Goal: Find specific page/section: Find specific page/section

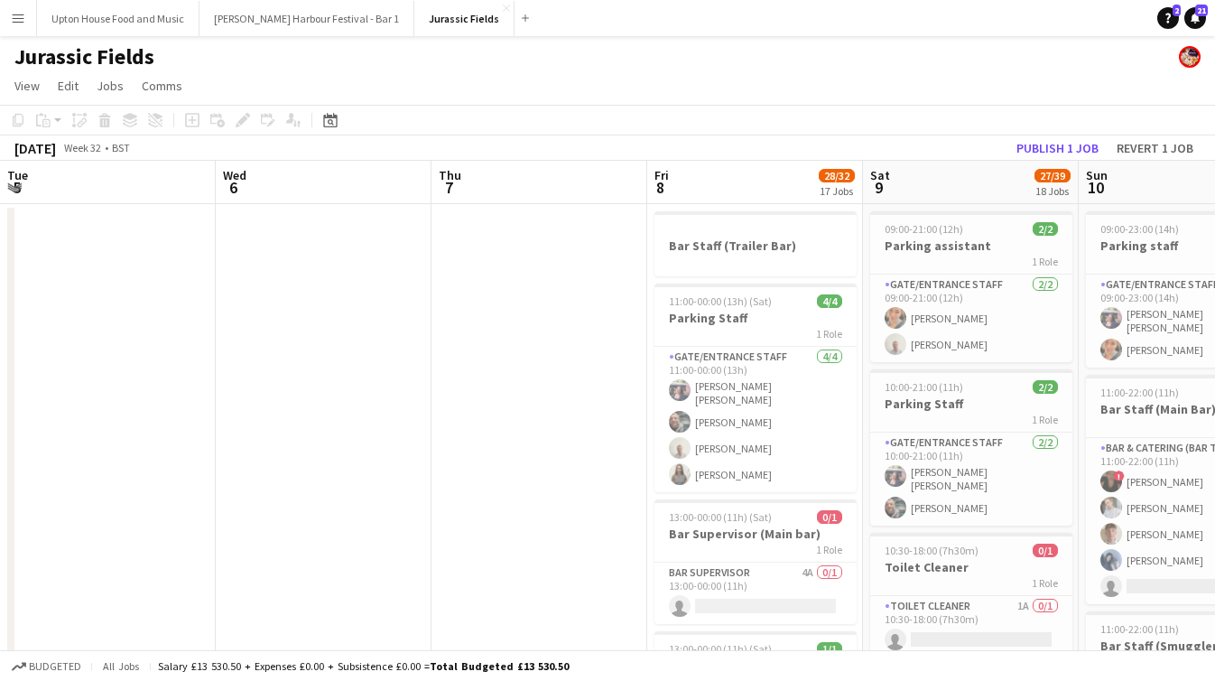
scroll to position [0, 537]
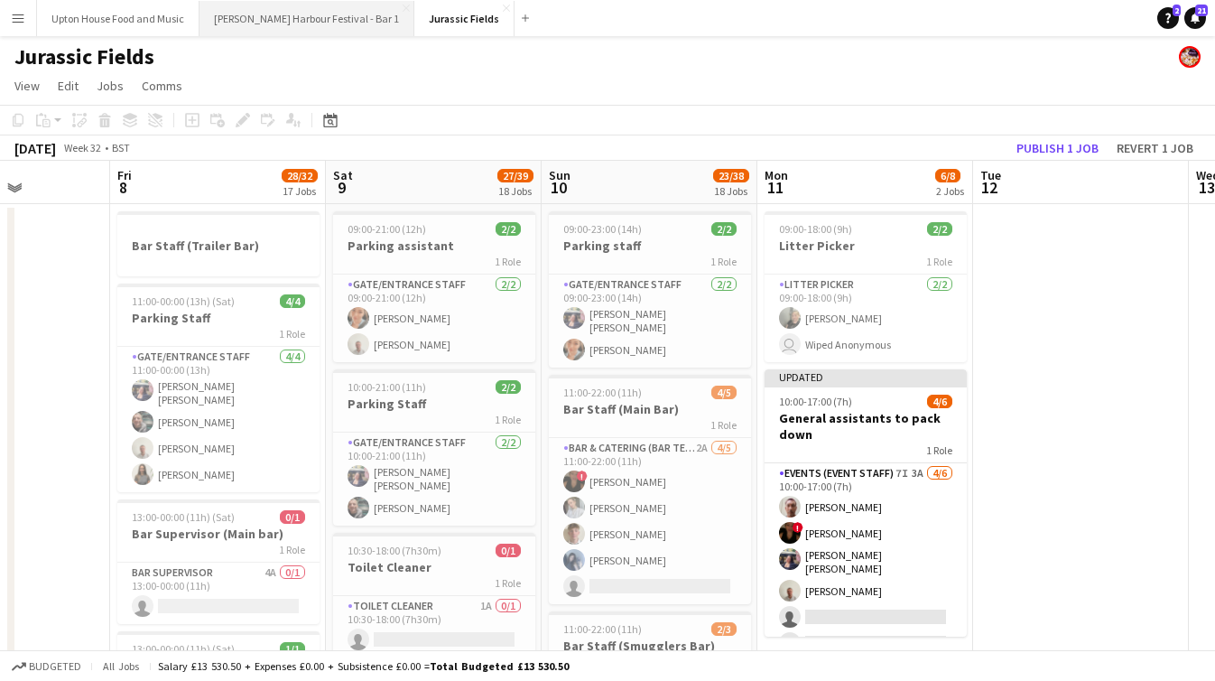
click at [265, 23] on button "[PERSON_NAME] Harbour Festival - Bar 1 Close" at bounding box center [307, 18] width 215 height 35
